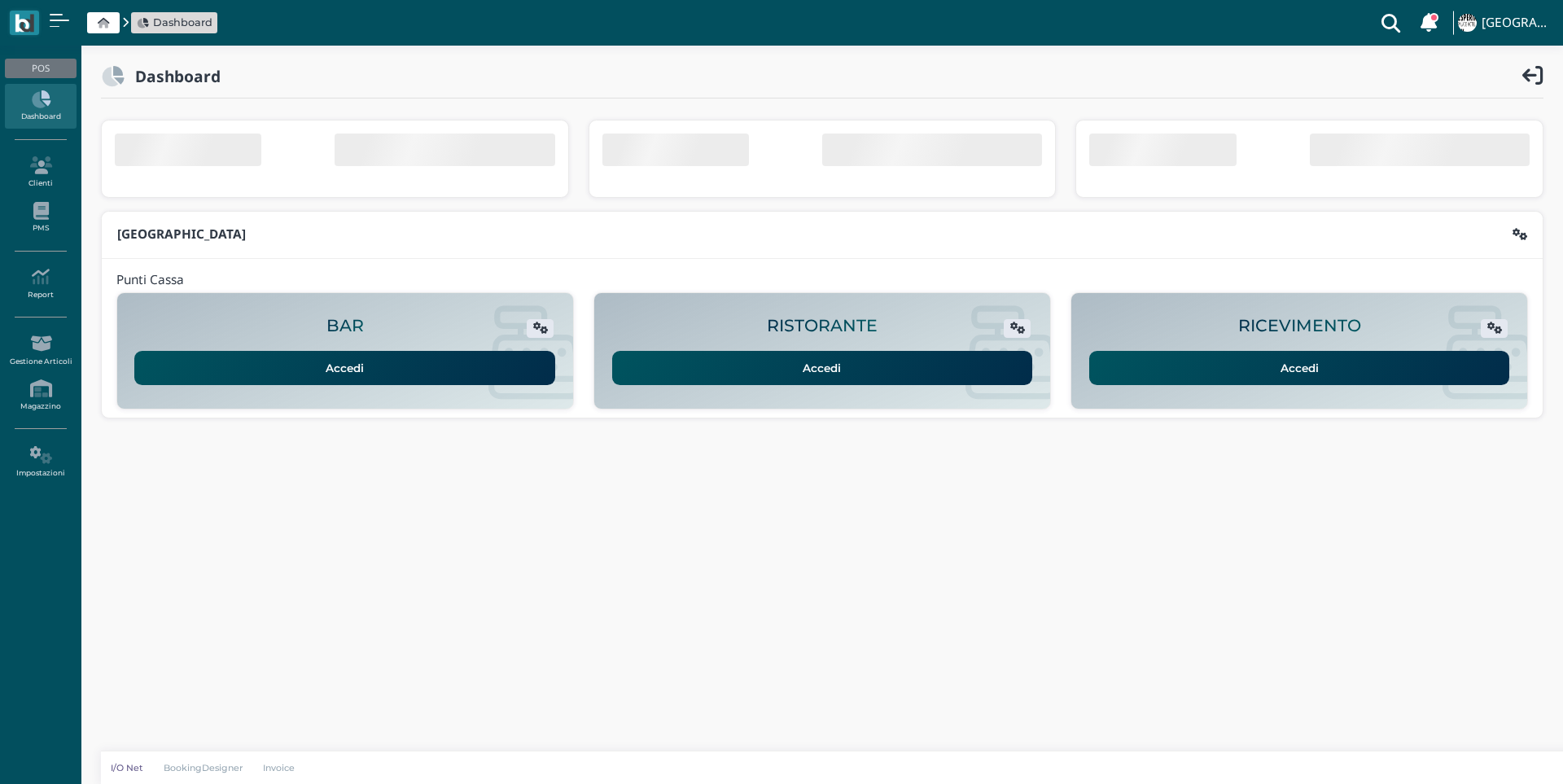
click at [1328, 373] on link "Accedi" at bounding box center [1299, 368] width 421 height 35
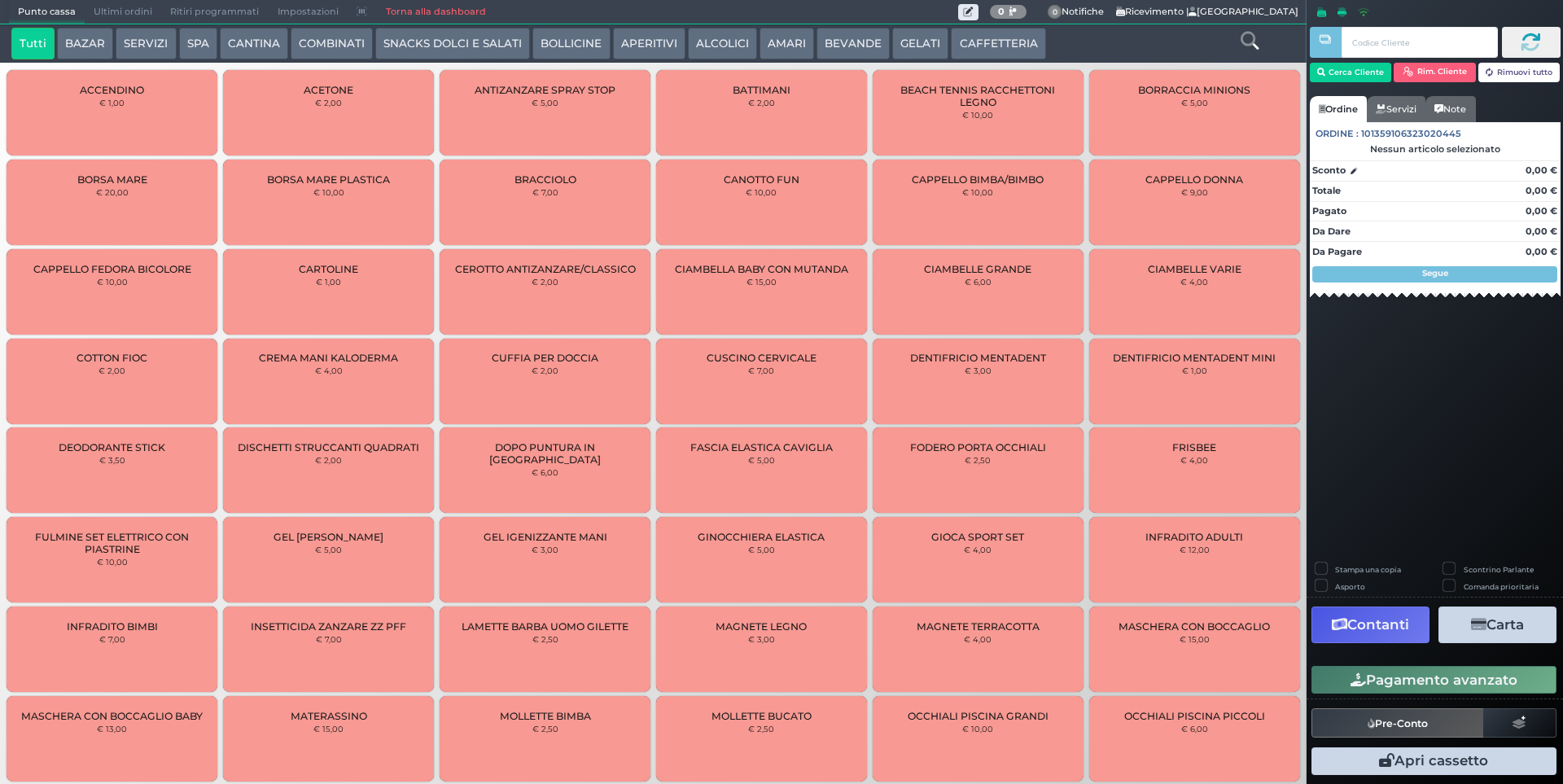
click at [439, 46] on button "SNACKS DOLCI E SALATI" at bounding box center [452, 44] width 154 height 33
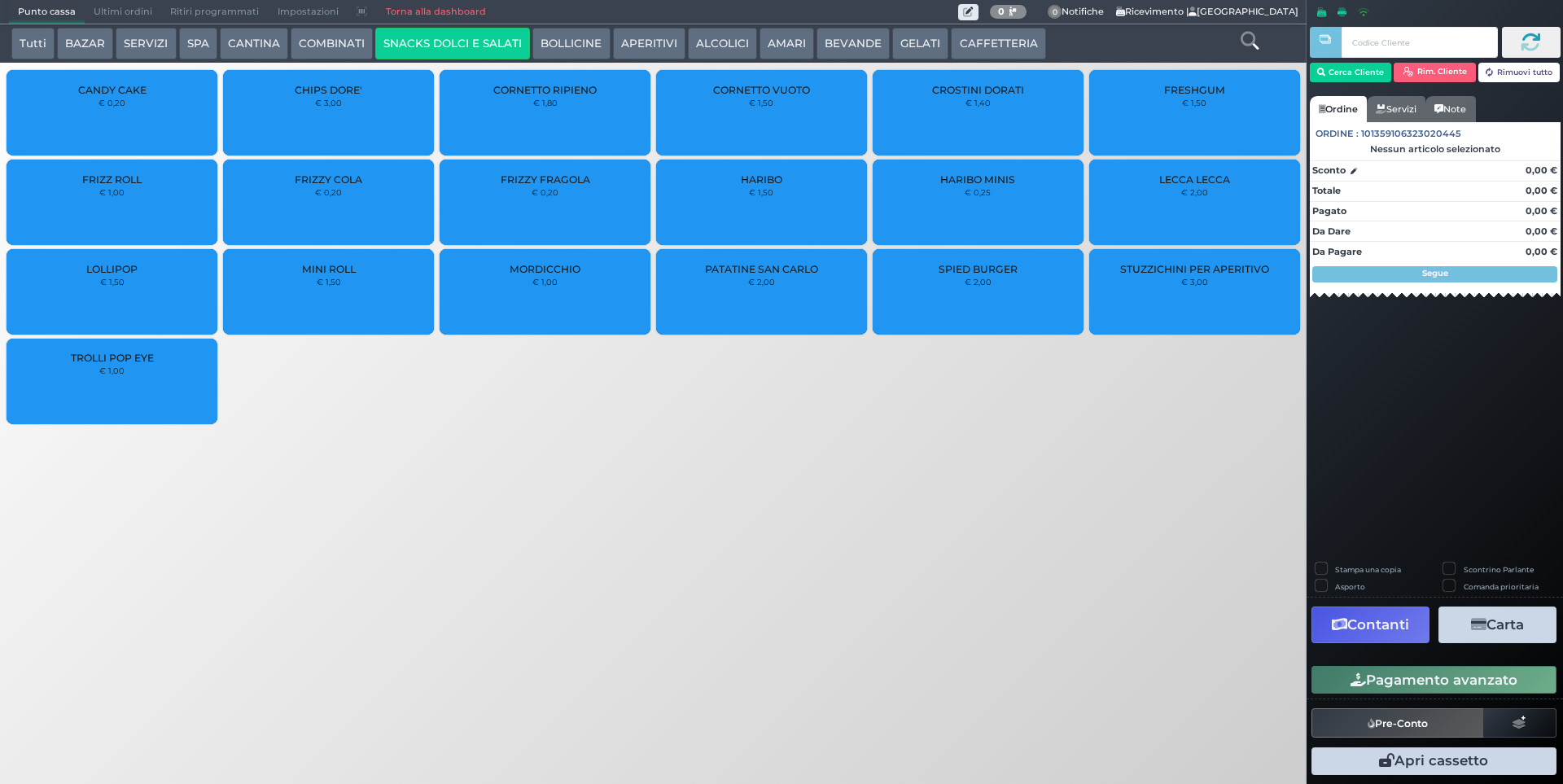
click at [1006, 105] on div "CROSTINI DORATI € 1,40" at bounding box center [978, 112] width 211 height 85
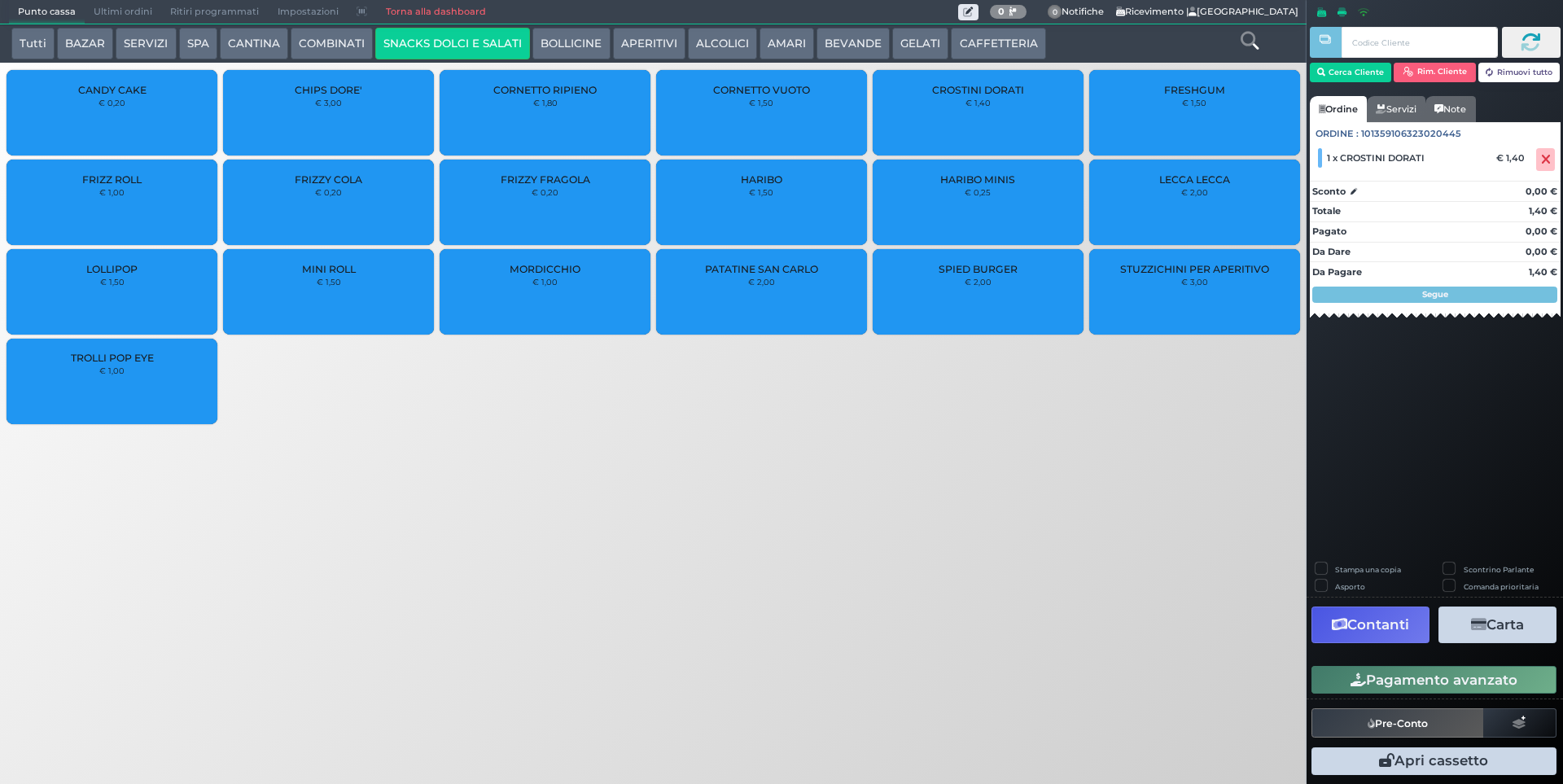
click at [792, 286] on div "PATATINE SAN CARLO € 2,00" at bounding box center [761, 291] width 211 height 85
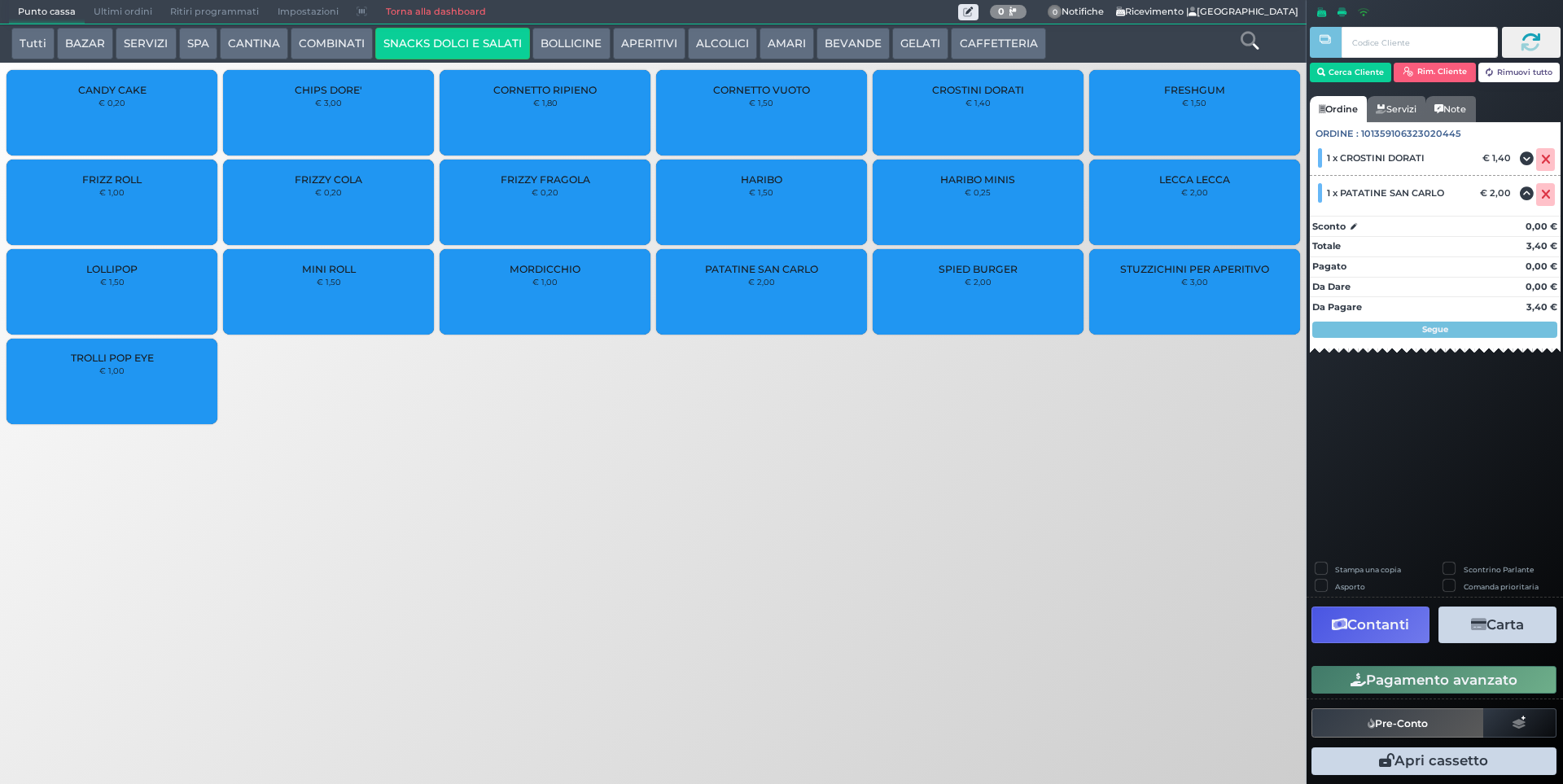
click at [1452, 676] on button "Pagamento avanzato" at bounding box center [1434, 679] width 245 height 28
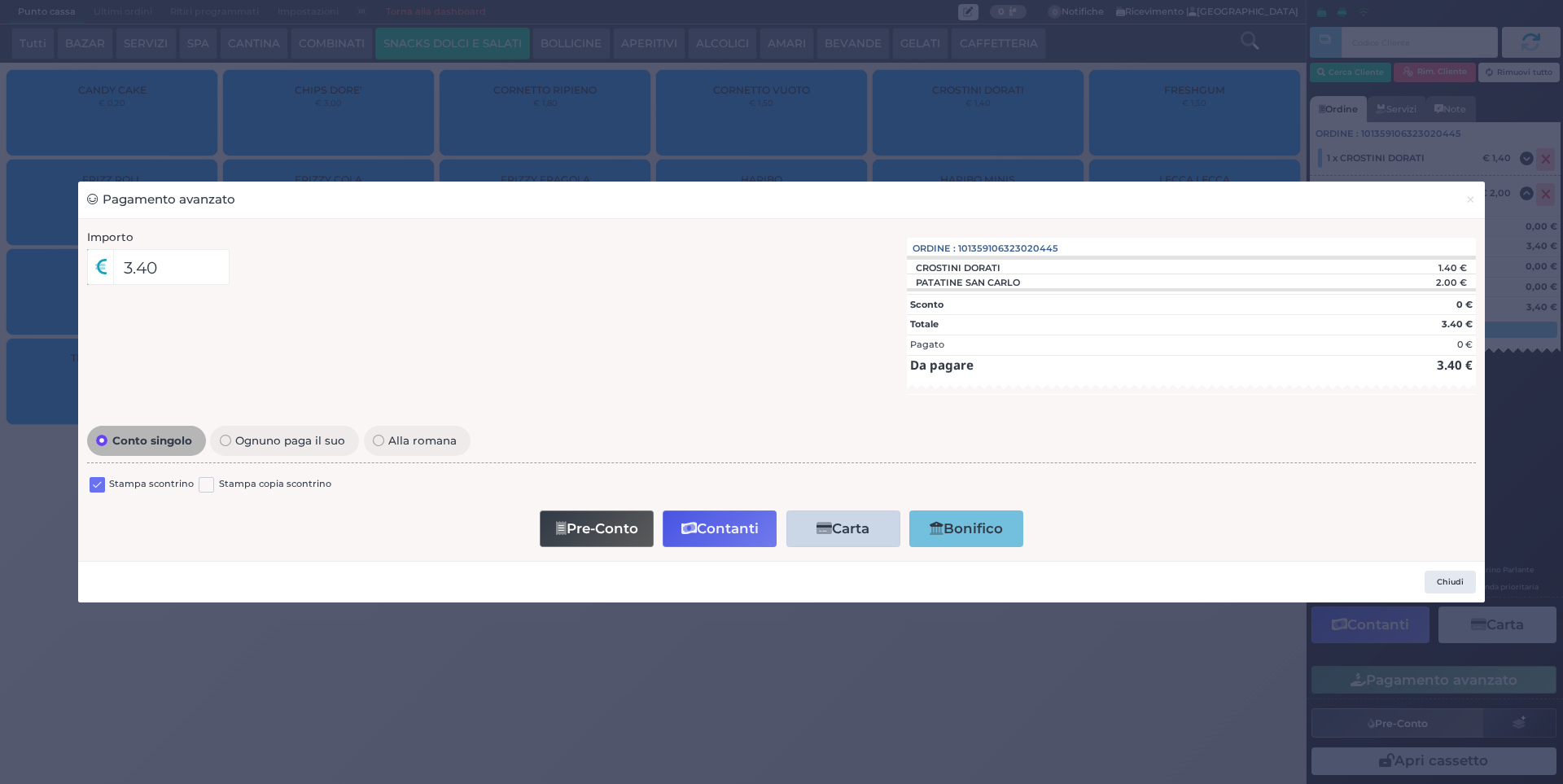
click at [97, 479] on label at bounding box center [97, 484] width 15 height 15
click at [0, 0] on input "checkbox" at bounding box center [0, 0] width 0 height 0
click at [1454, 581] on button "Chiudi" at bounding box center [1450, 581] width 51 height 23
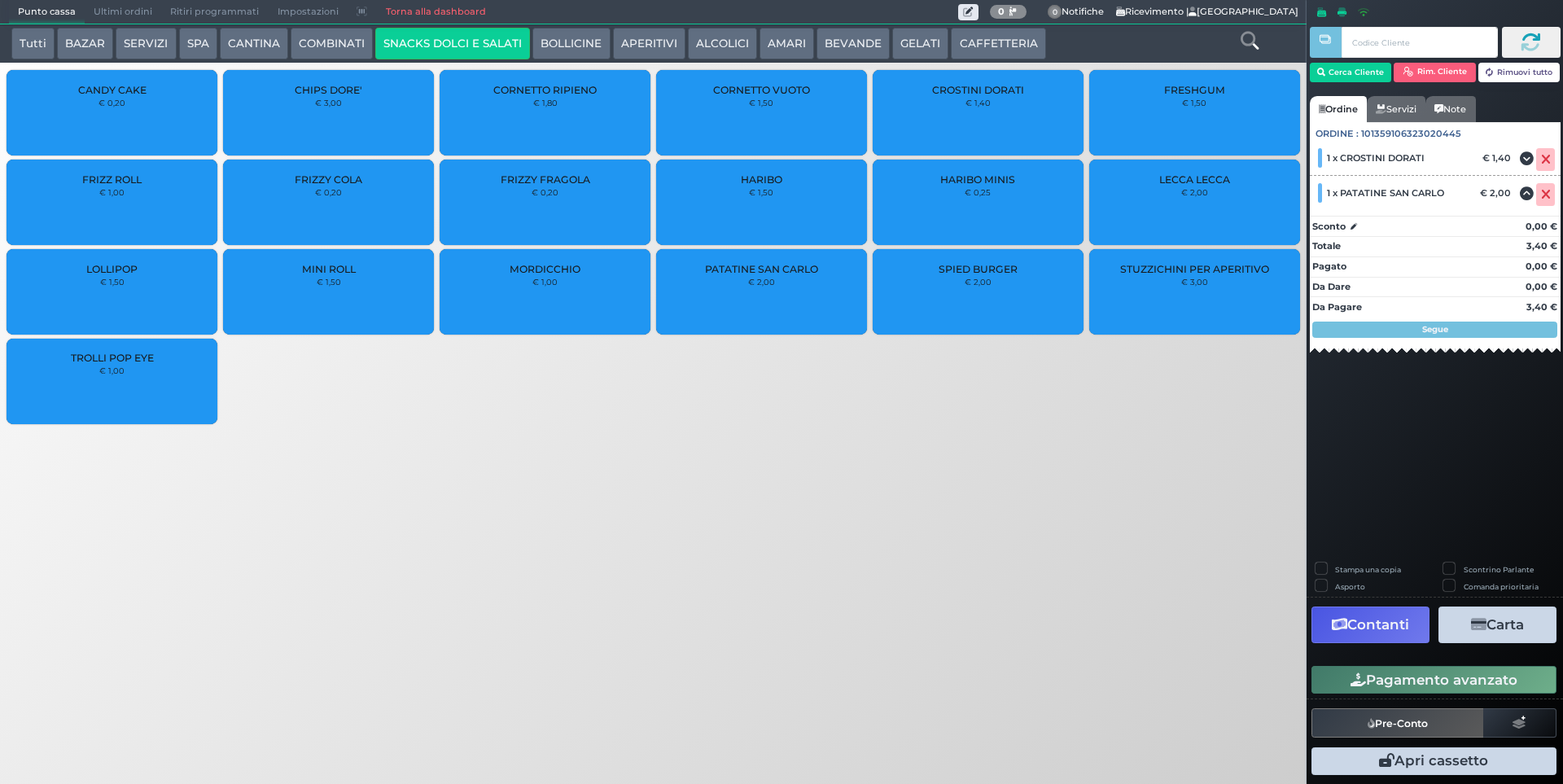
click at [1335, 564] on label "Stampa una copia" at bounding box center [1368, 569] width 66 height 11
checkbox input "true"
click at [1498, 630] on button "Carta" at bounding box center [1497, 624] width 118 height 36
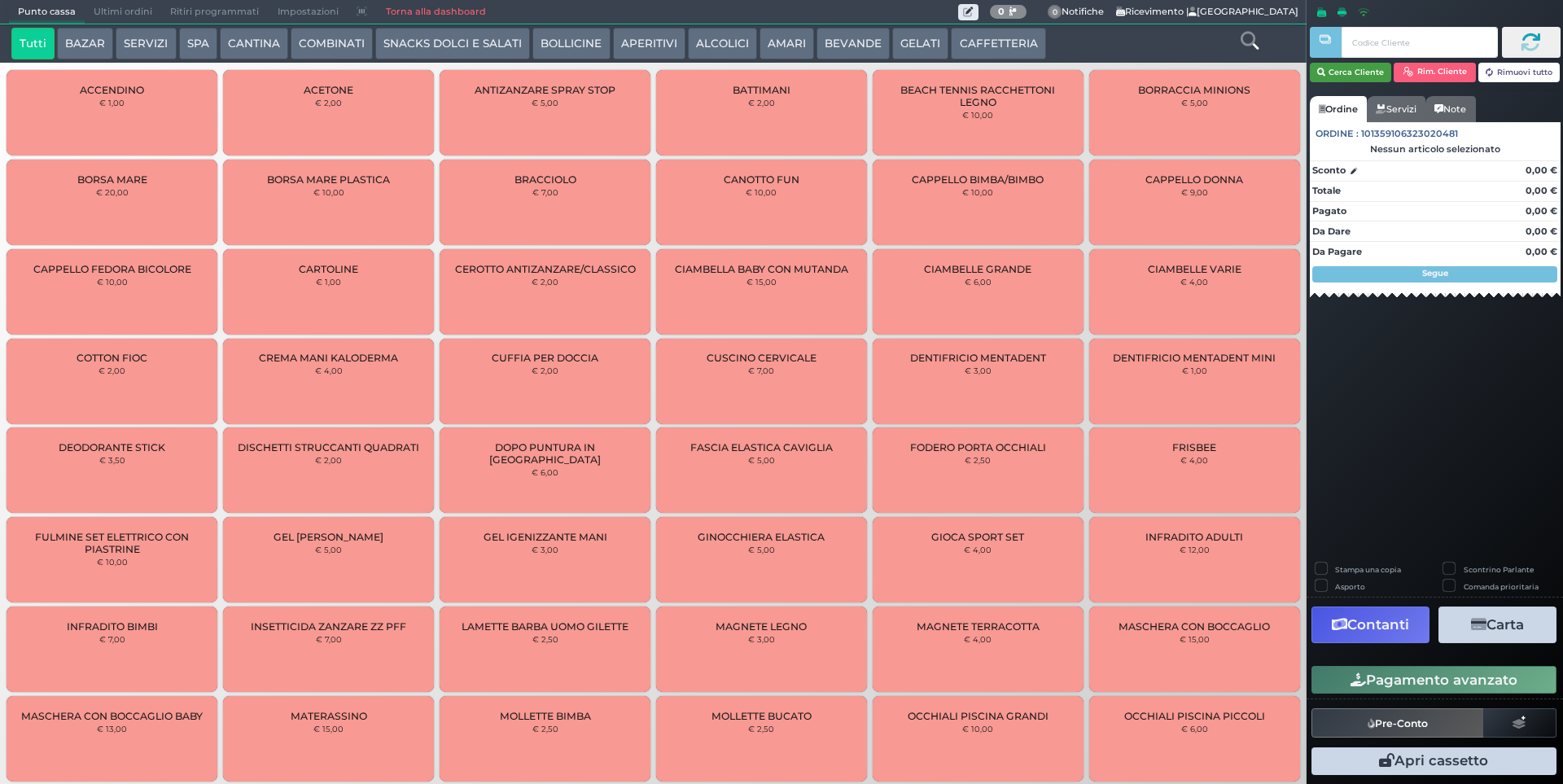
click at [1344, 74] on button "Cerca Cliente" at bounding box center [1350, 72] width 82 height 19
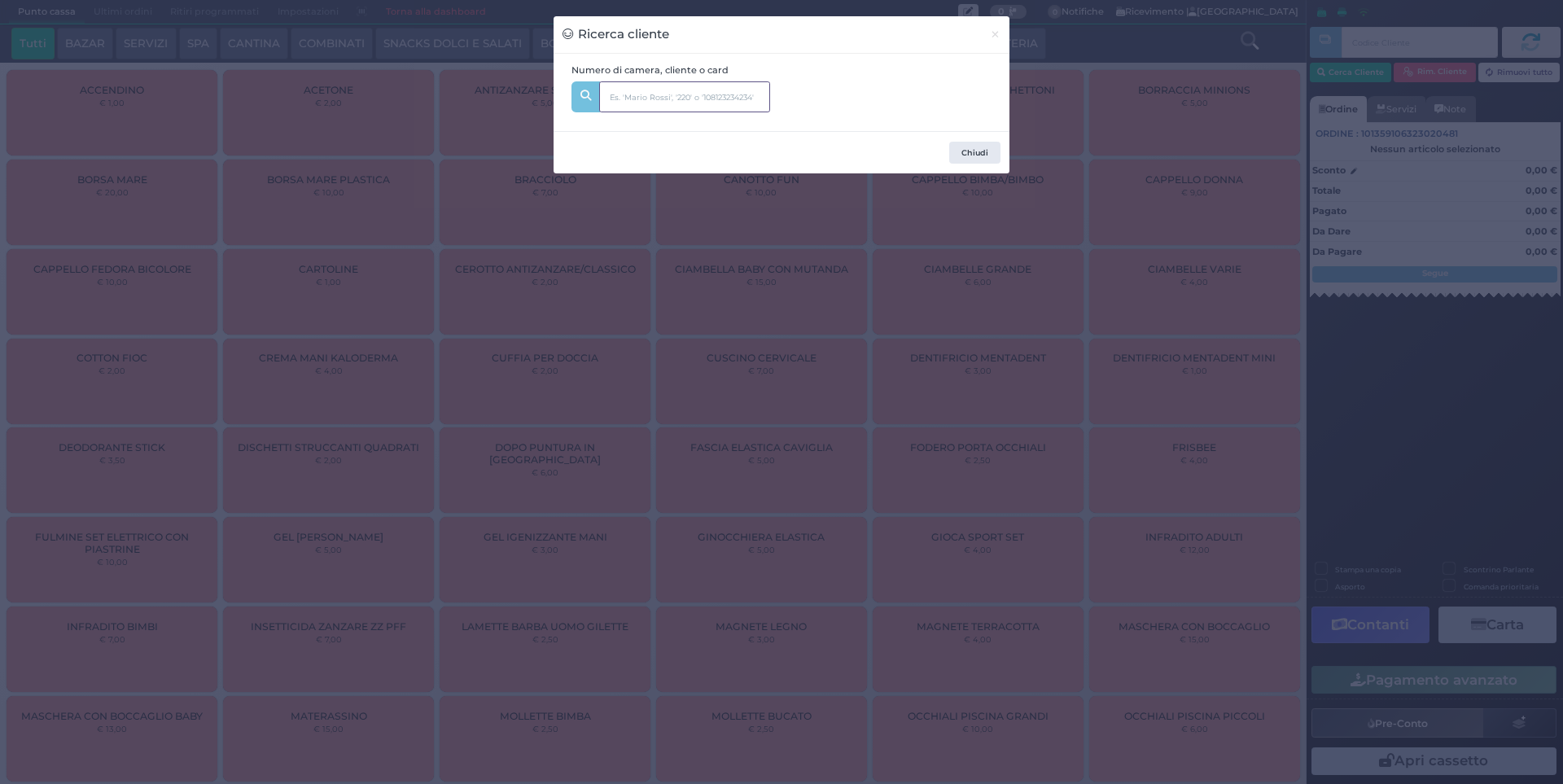
click at [685, 103] on input "text" at bounding box center [684, 96] width 171 height 31
type input "241"
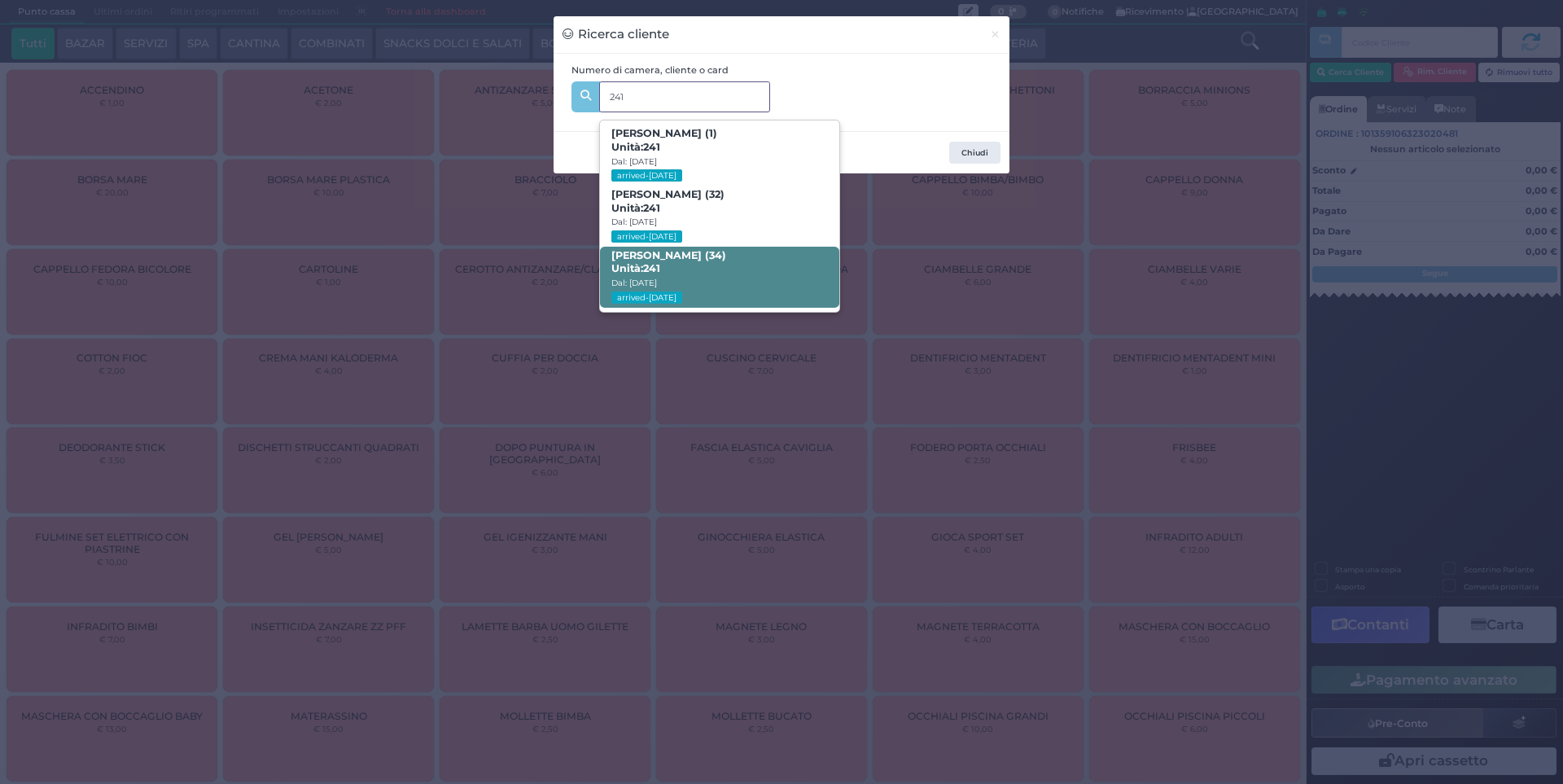
click at [697, 273] on span "BIAGIO PANZA (34) Unità: 241 Dal: 10/08/2025 arrived-today" at bounding box center [719, 277] width 239 height 61
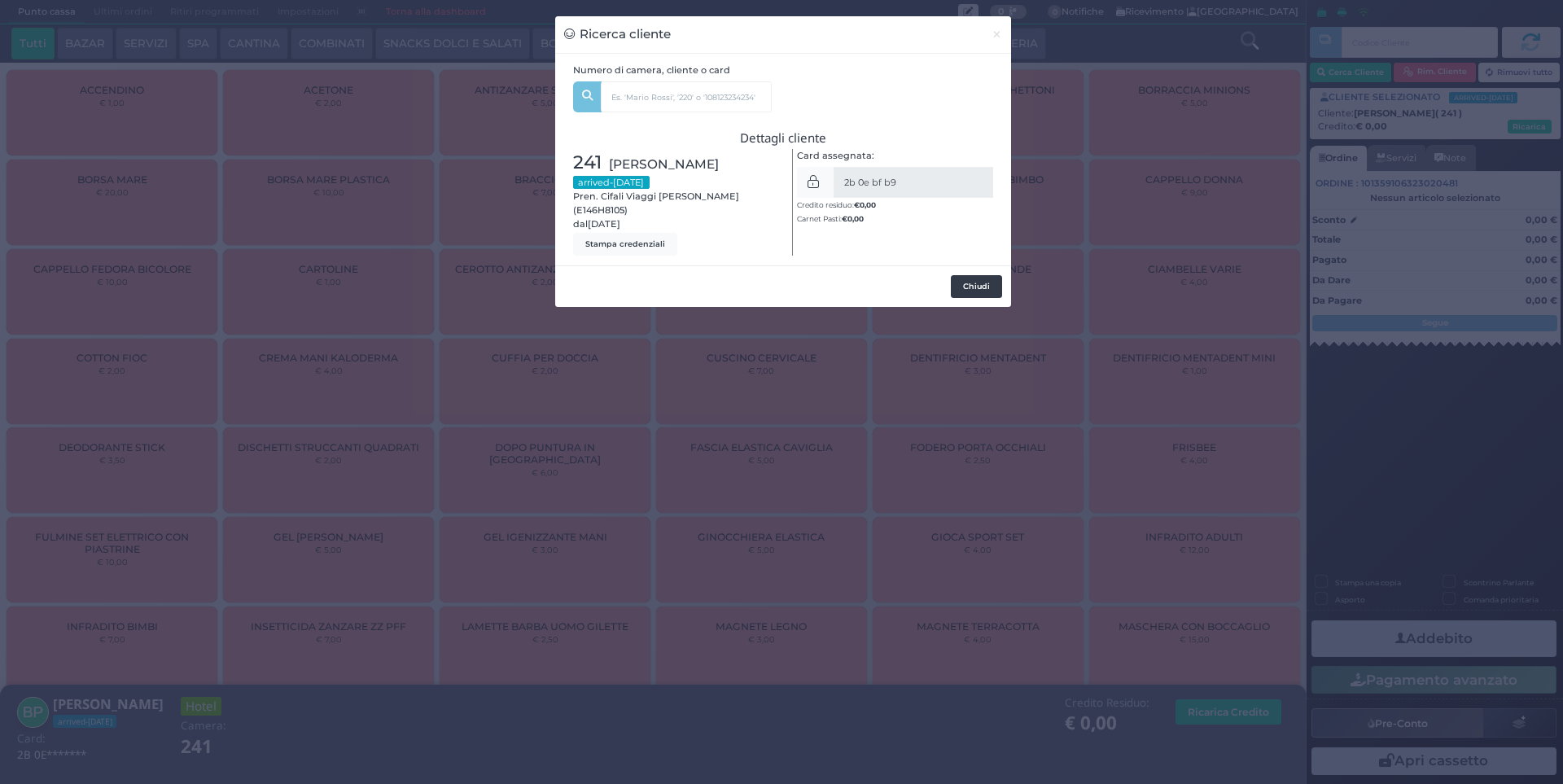
click at [988, 275] on button "Chiudi" at bounding box center [976, 286] width 51 height 23
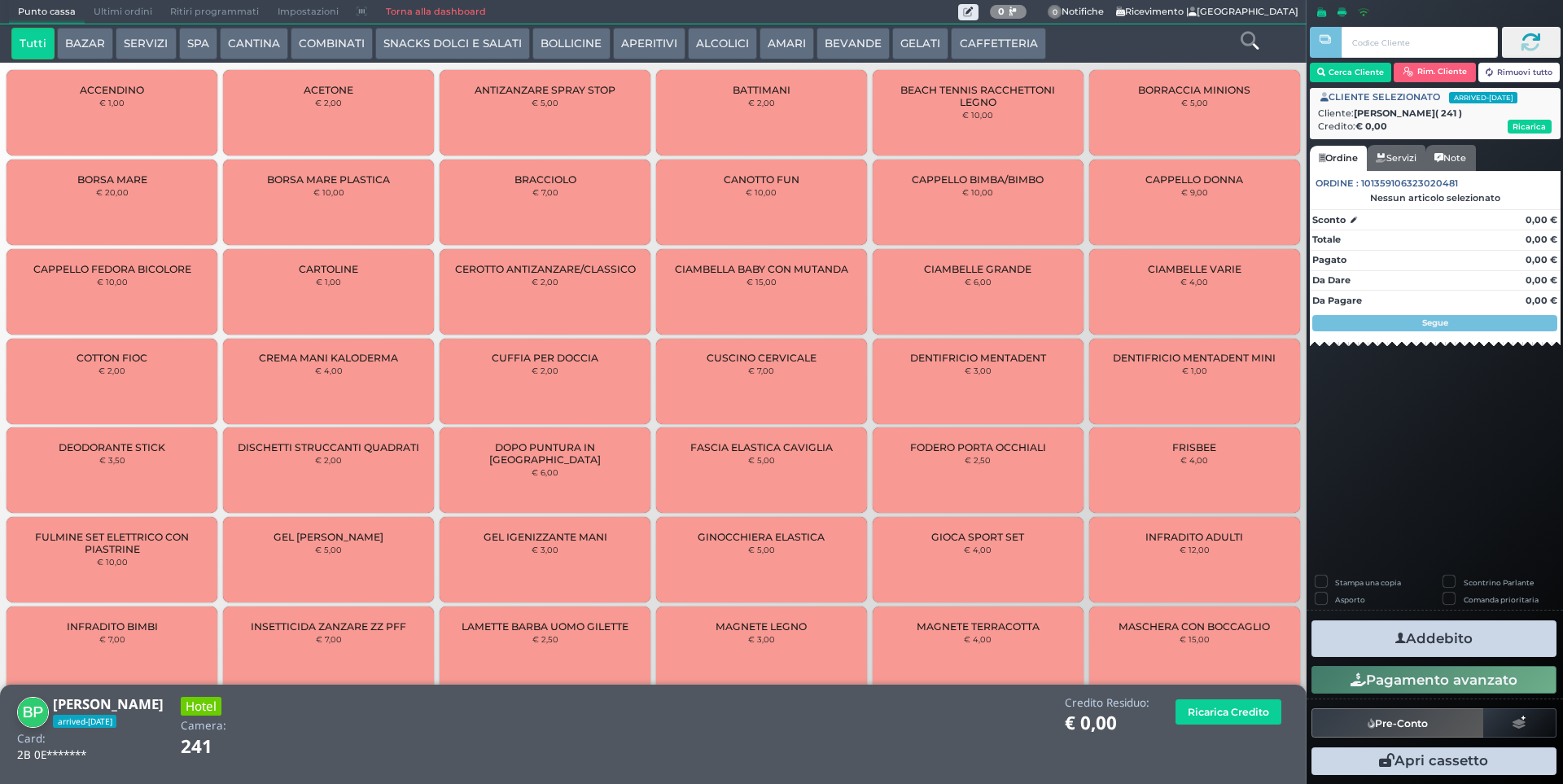
click at [126, 41] on button "SERVIZI" at bounding box center [145, 44] width 60 height 33
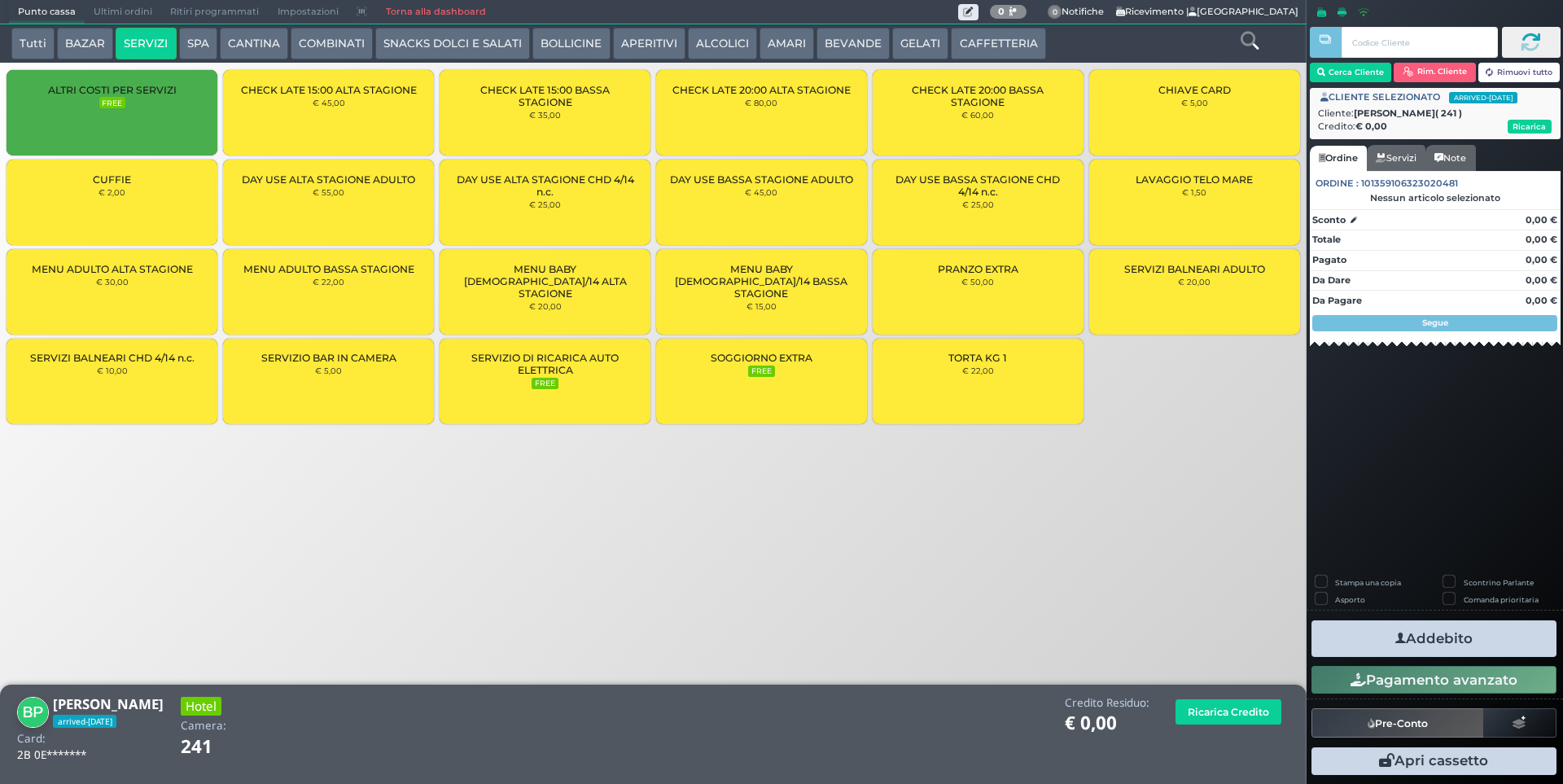
click at [99, 195] on div "CUFFIE € 2,00" at bounding box center [112, 202] width 211 height 85
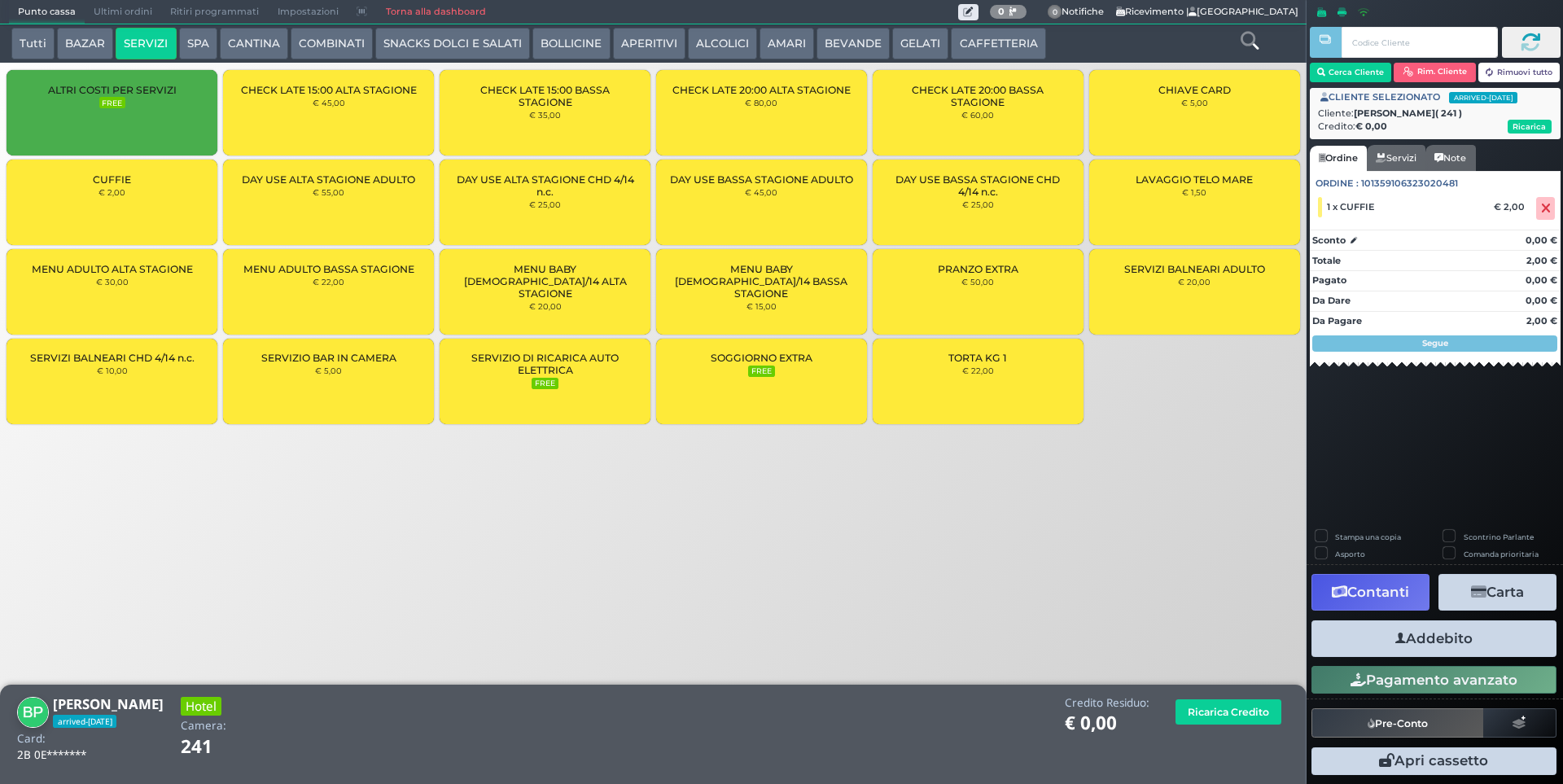
click at [1409, 639] on button "Addebito" at bounding box center [1434, 638] width 245 height 36
